Goal: Navigation & Orientation: Find specific page/section

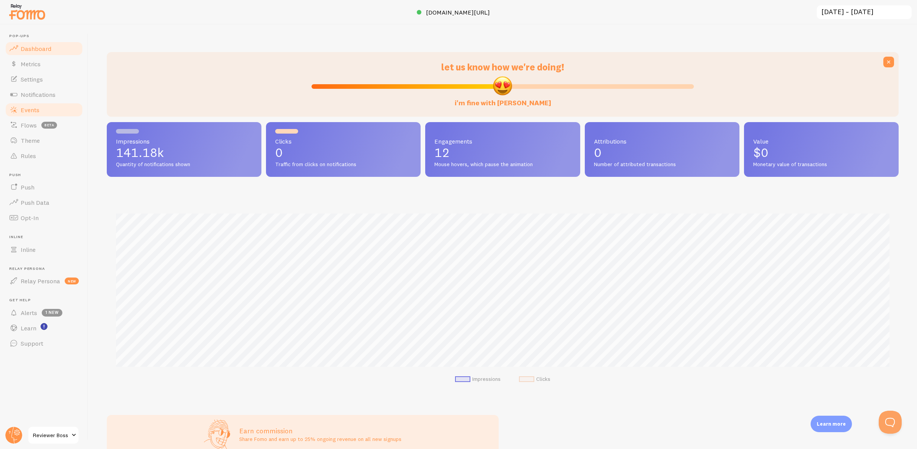
scroll to position [201, 792]
click at [26, 113] on span "Events" at bounding box center [30, 110] width 19 height 8
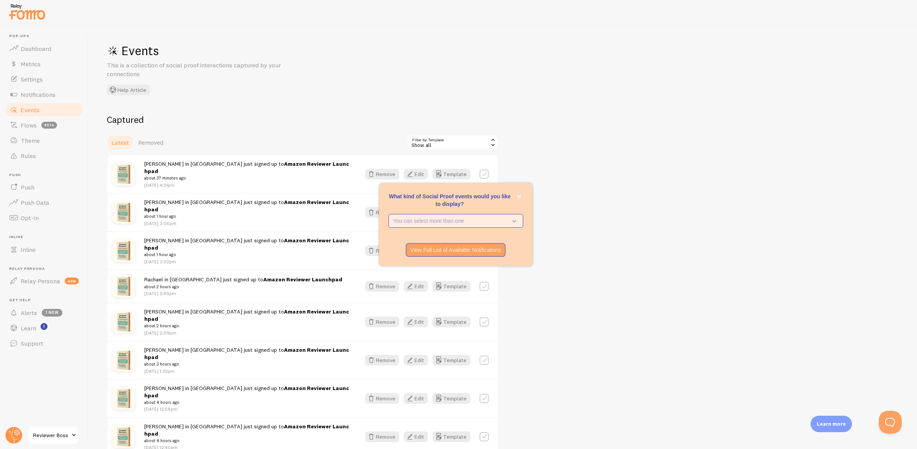
click at [466, 220] on p "You can select more than one" at bounding box center [451, 221] width 114 height 8
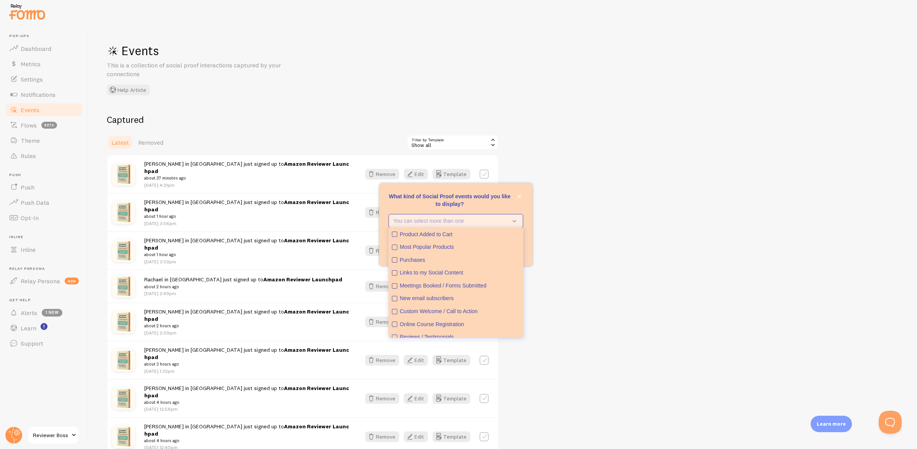
click at [470, 220] on p "You can select more than one" at bounding box center [451, 221] width 114 height 8
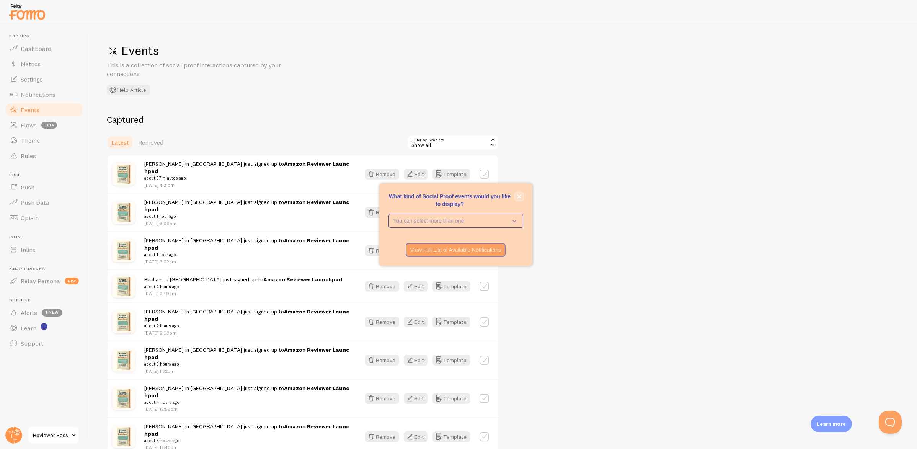
click at [520, 198] on icon "close," at bounding box center [519, 196] width 4 height 4
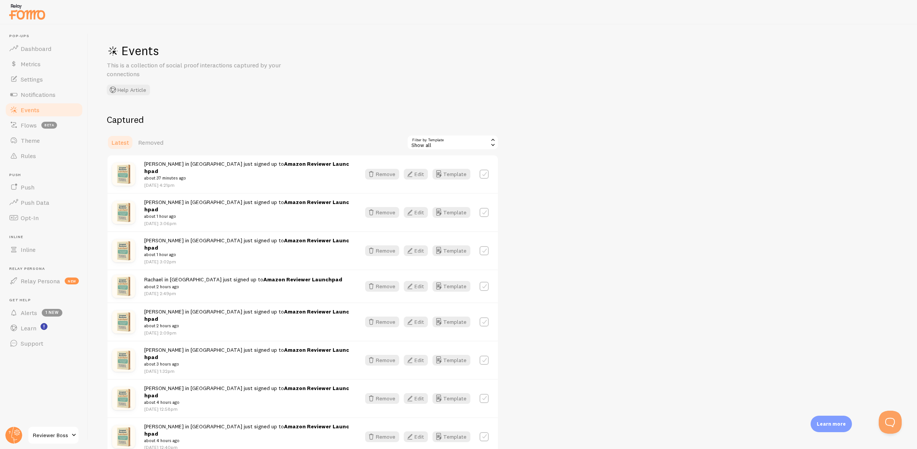
click at [28, 310] on span "Alerts" at bounding box center [29, 313] width 16 height 8
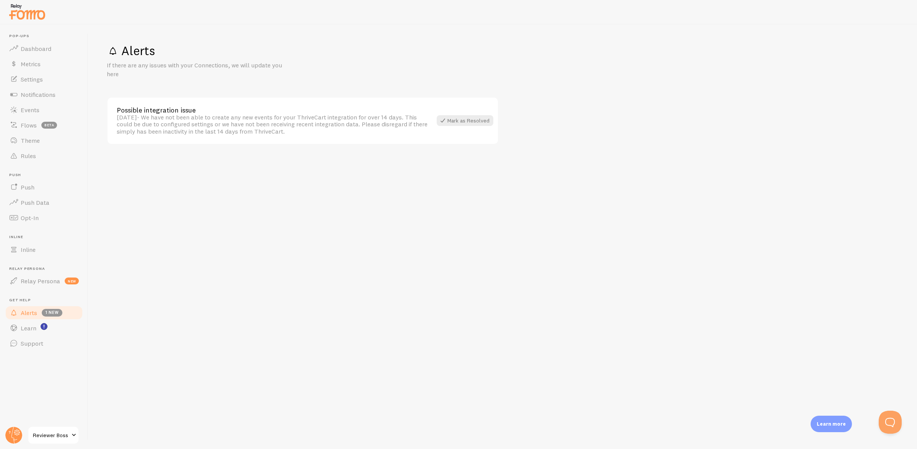
click at [170, 114] on div "[DATE] - We have not been able to create any new events for your ThriveCart int…" at bounding box center [274, 124] width 315 height 21
click at [188, 123] on div "[DATE] - We have not been able to create any new events for your ThriveCart int…" at bounding box center [274, 124] width 315 height 21
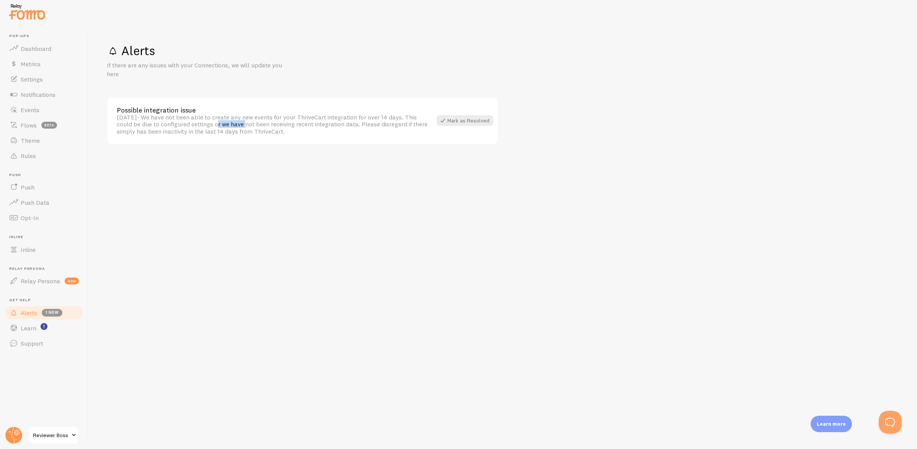
click at [188, 123] on div "[DATE] - We have not been able to create any new events for your ThriveCart int…" at bounding box center [274, 124] width 315 height 21
click at [198, 123] on div "[DATE] - We have not been able to create any new events for your ThriveCart int…" at bounding box center [274, 124] width 315 height 21
click at [199, 187] on div "Alerts If there are any issues with your Connections, we will update you here P…" at bounding box center [502, 237] width 829 height 425
